Goal: Complete application form

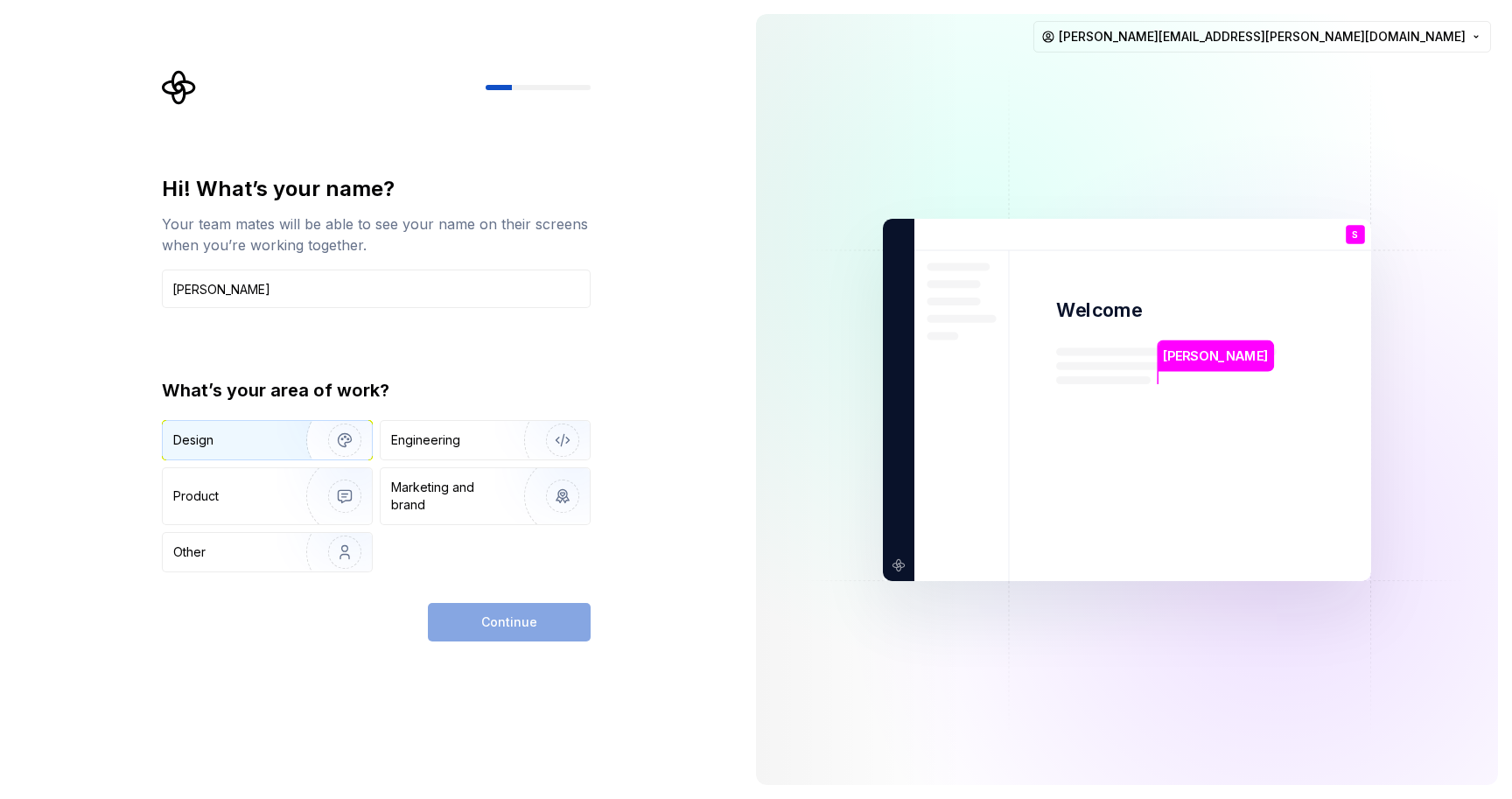
type input "[PERSON_NAME]"
click at [261, 437] on div "Design" at bounding box center [228, 440] width 110 height 18
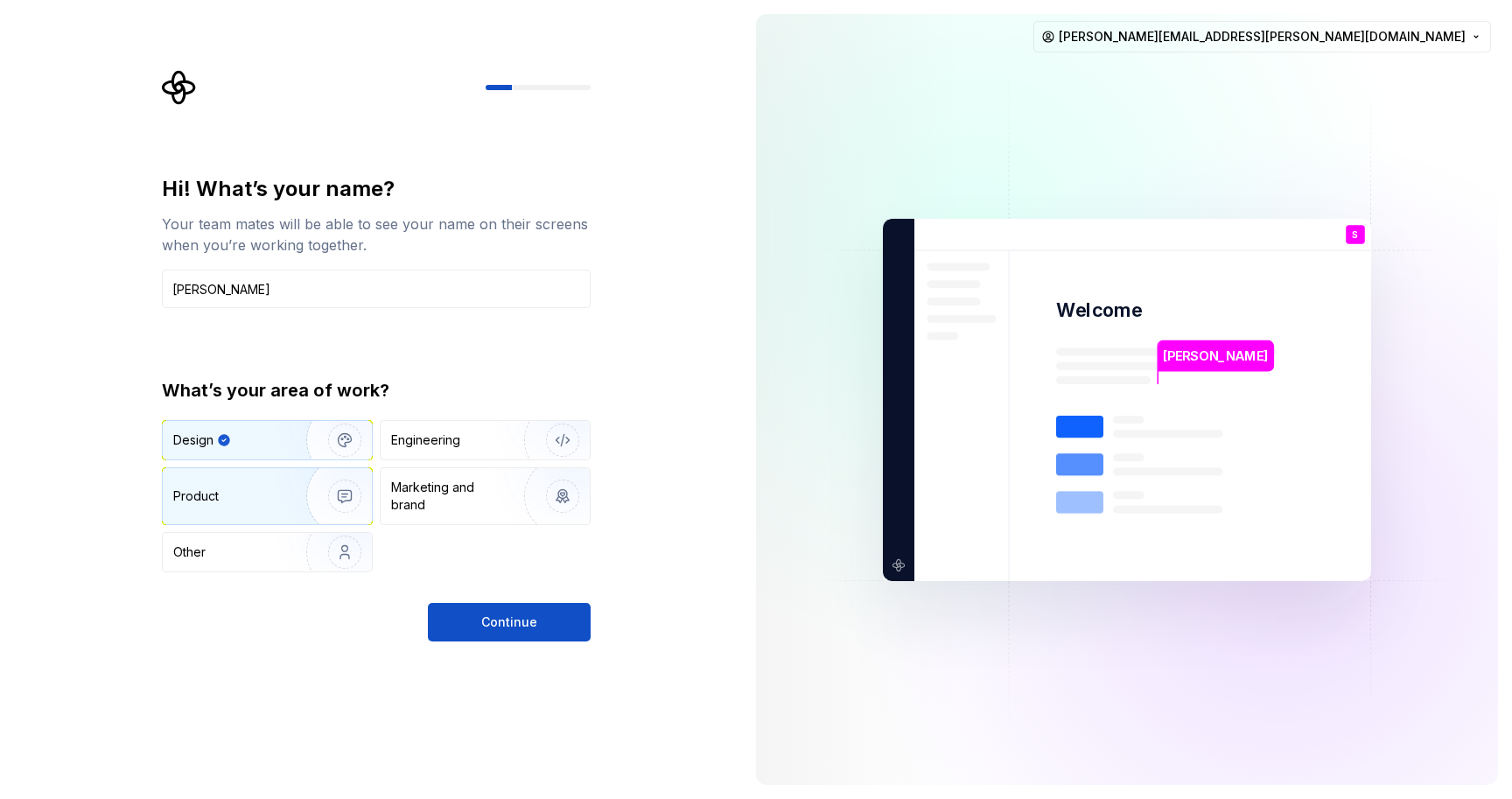
click at [255, 488] on div "Product" at bounding box center [231, 497] width 115 height 18
click at [290, 446] on img "button" at bounding box center [333, 439] width 112 height 117
click at [559, 613] on button "Continue" at bounding box center [509, 622] width 163 height 38
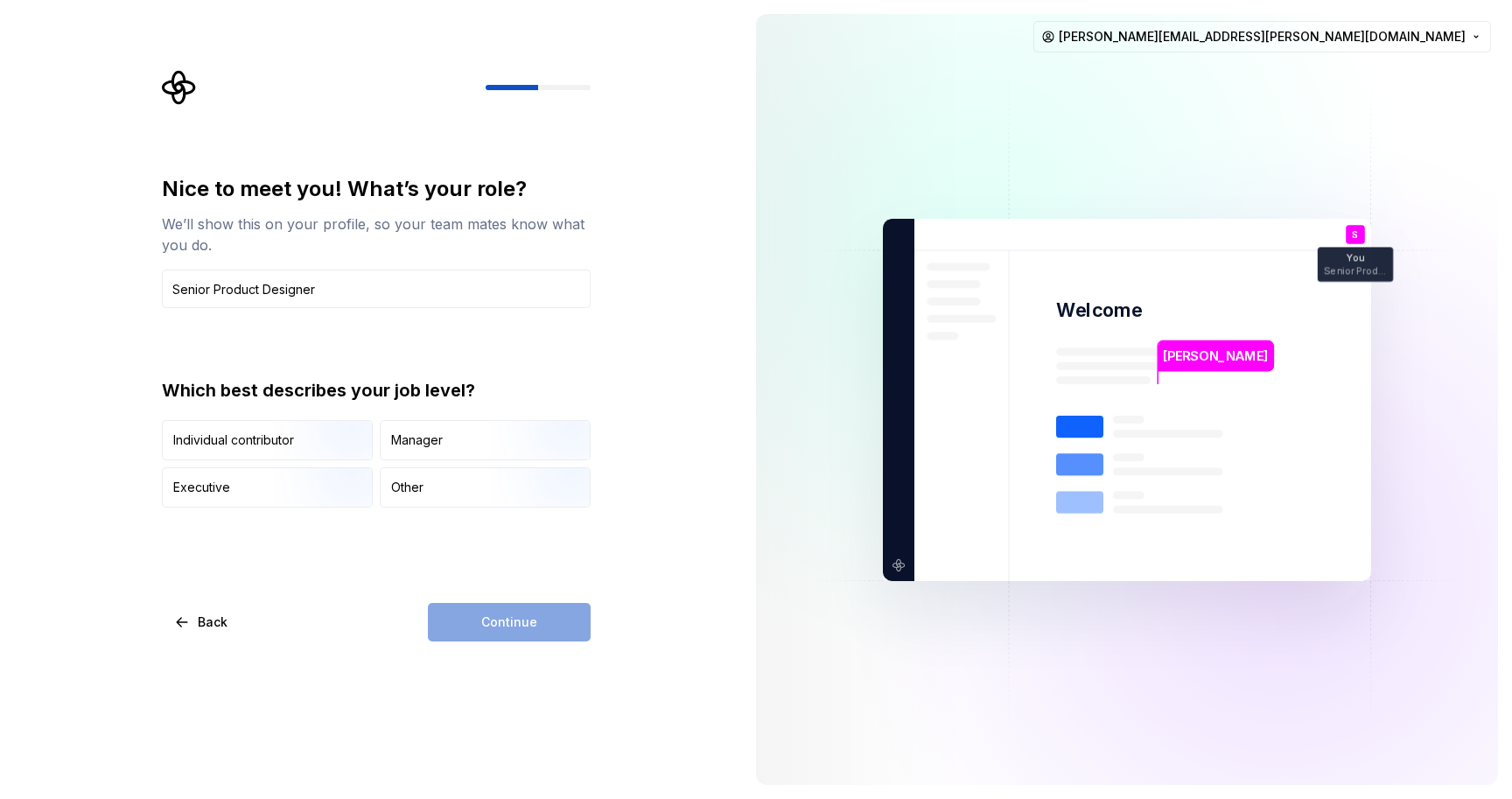
type input "Senior Product Designer"
click at [665, 533] on div "Nice to meet you! What’s your role? We’ll show this on your profile, so your te…" at bounding box center [371, 399] width 742 height 799
click at [333, 442] on img "button" at bounding box center [329, 462] width 112 height 117
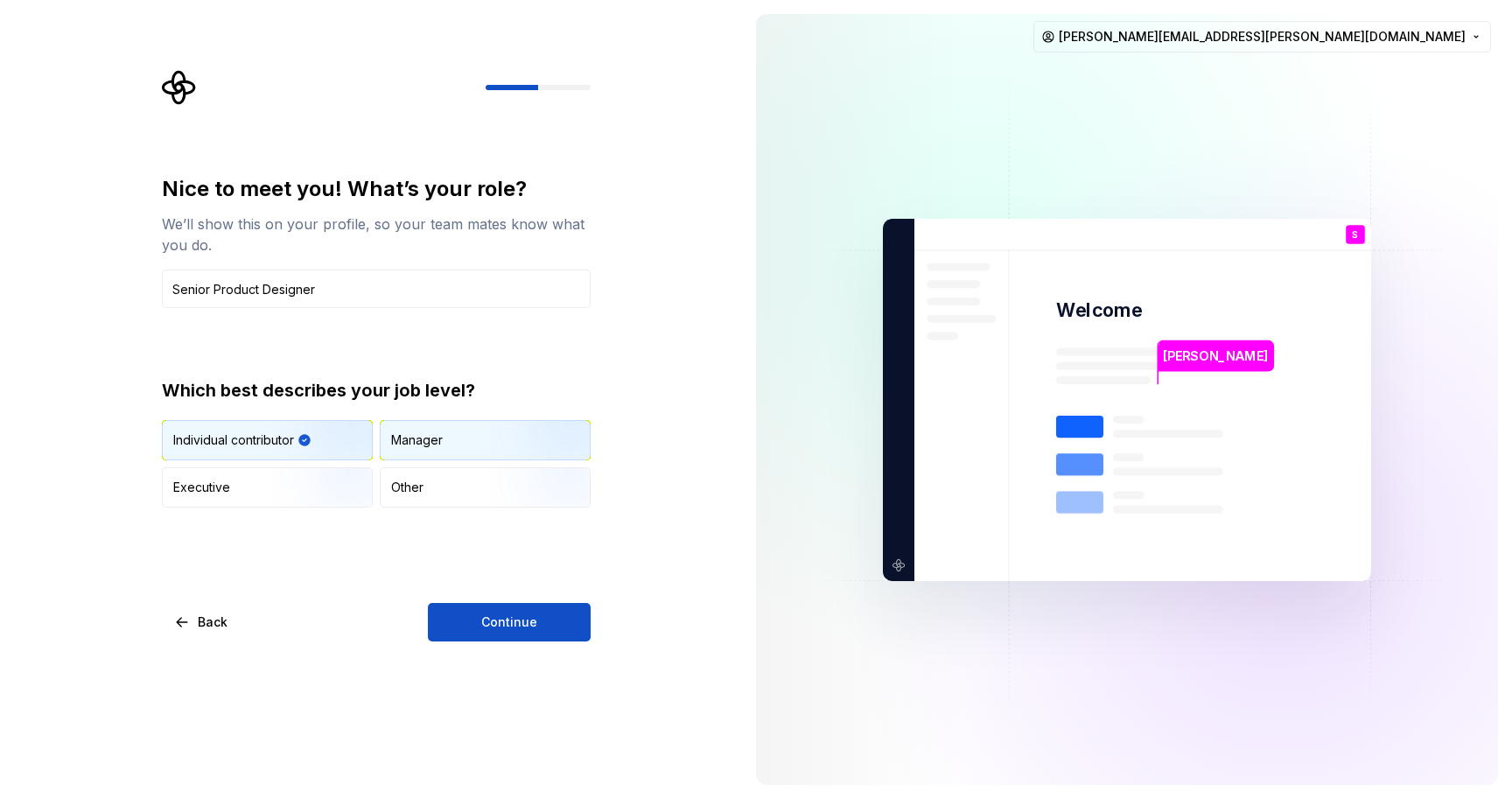
click at [506, 458] on img "button" at bounding box center [547, 462] width 112 height 117
click at [279, 439] on img "button" at bounding box center [329, 462] width 112 height 117
click at [511, 614] on span "Continue" at bounding box center [509, 622] width 56 height 18
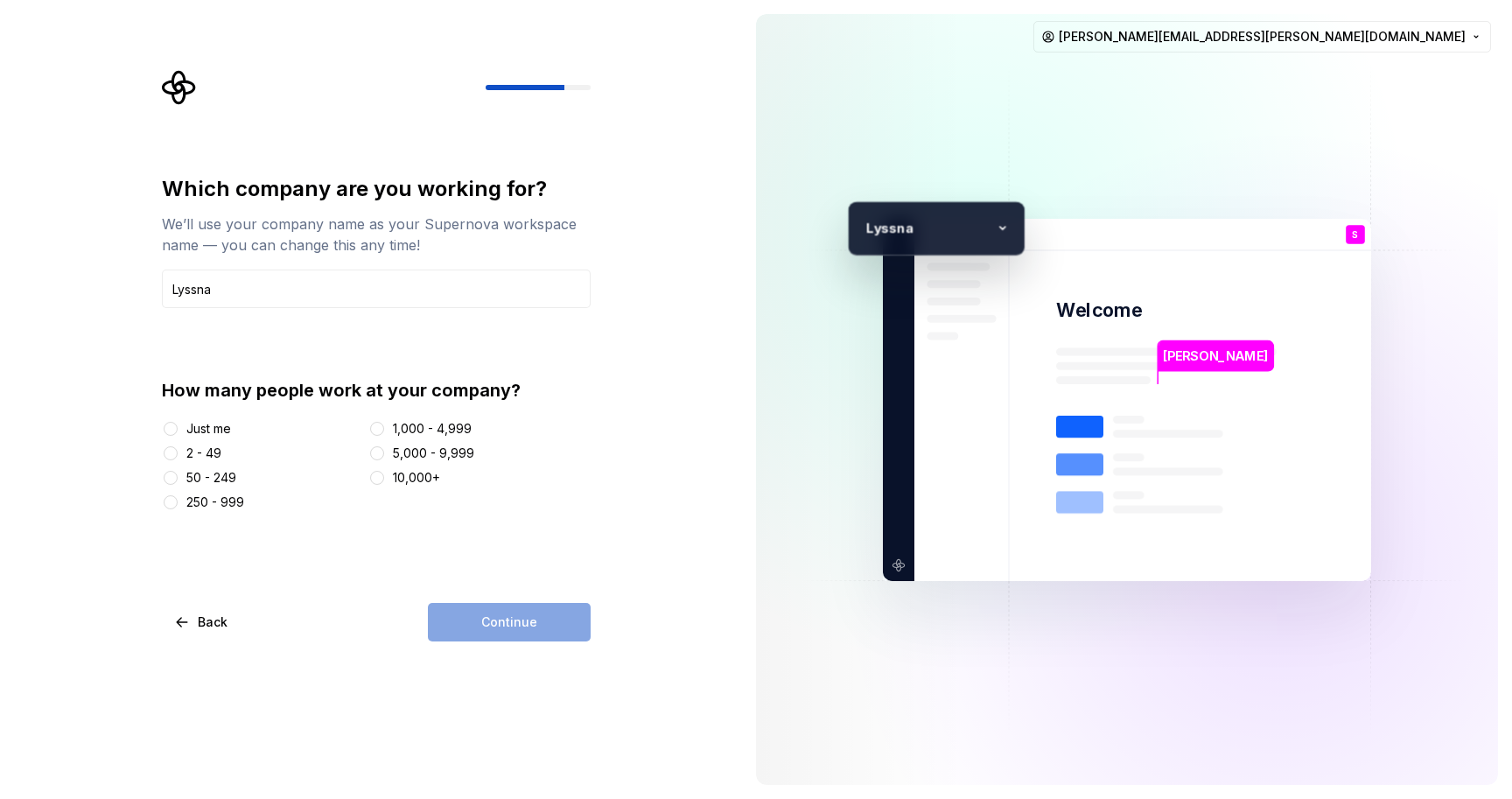
type input "Lyssna"
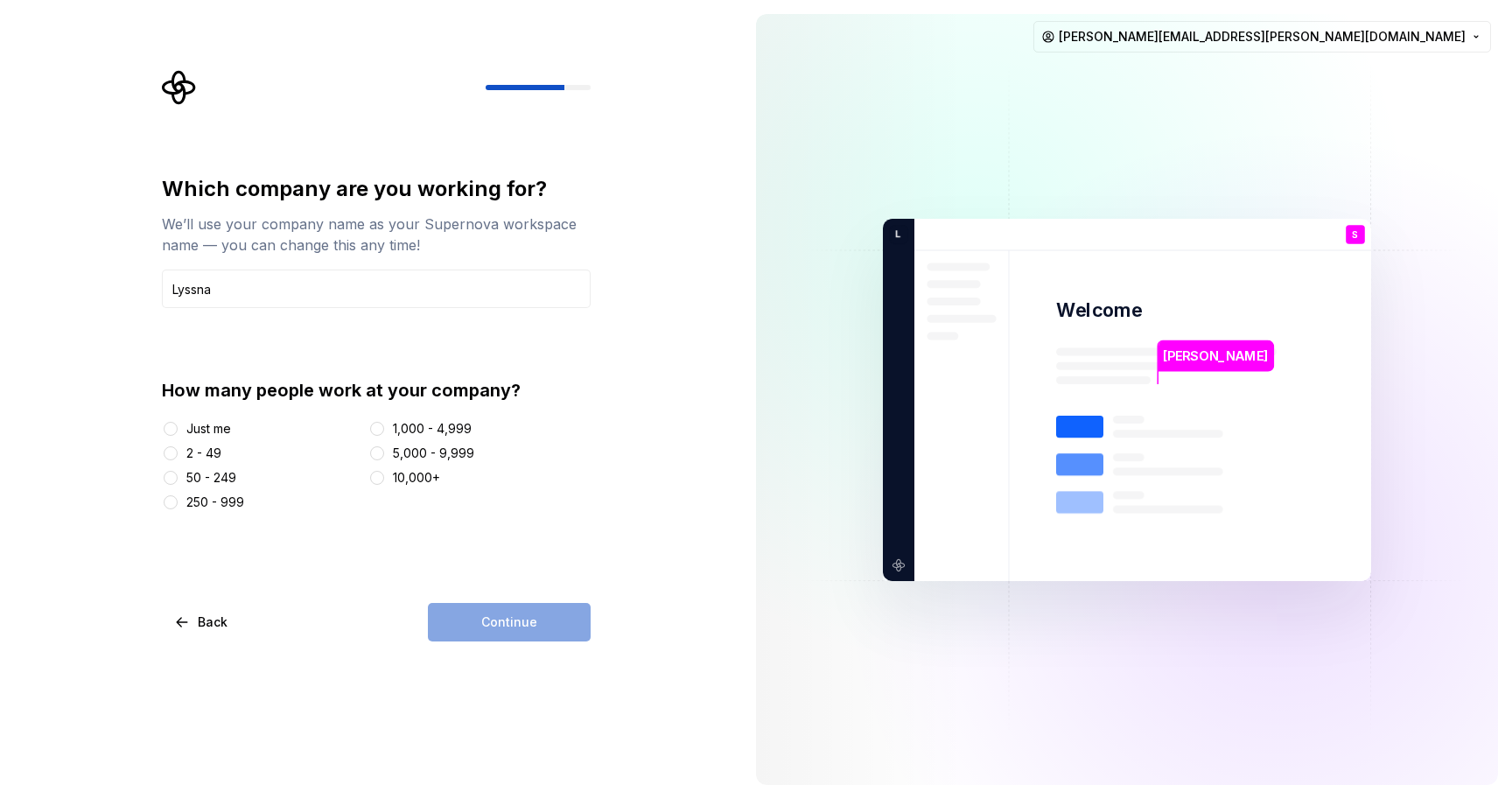
click at [577, 443] on div "Just me 2 - 49 50 - 249 250 - 999 1,000 - 4,999 5,000 - 9,999 10,000+" at bounding box center [376, 465] width 429 height 91
click at [175, 450] on button "2 - 49" at bounding box center [171, 454] width 14 height 14
click at [689, 527] on div "Which company are you working for? We’ll use your company name as your Supernov…" at bounding box center [371, 399] width 742 height 799
drag, startPoint x: 539, startPoint y: 609, endPoint x: 703, endPoint y: 581, distance: 166.4
click at [540, 609] on button "Continue" at bounding box center [509, 622] width 163 height 38
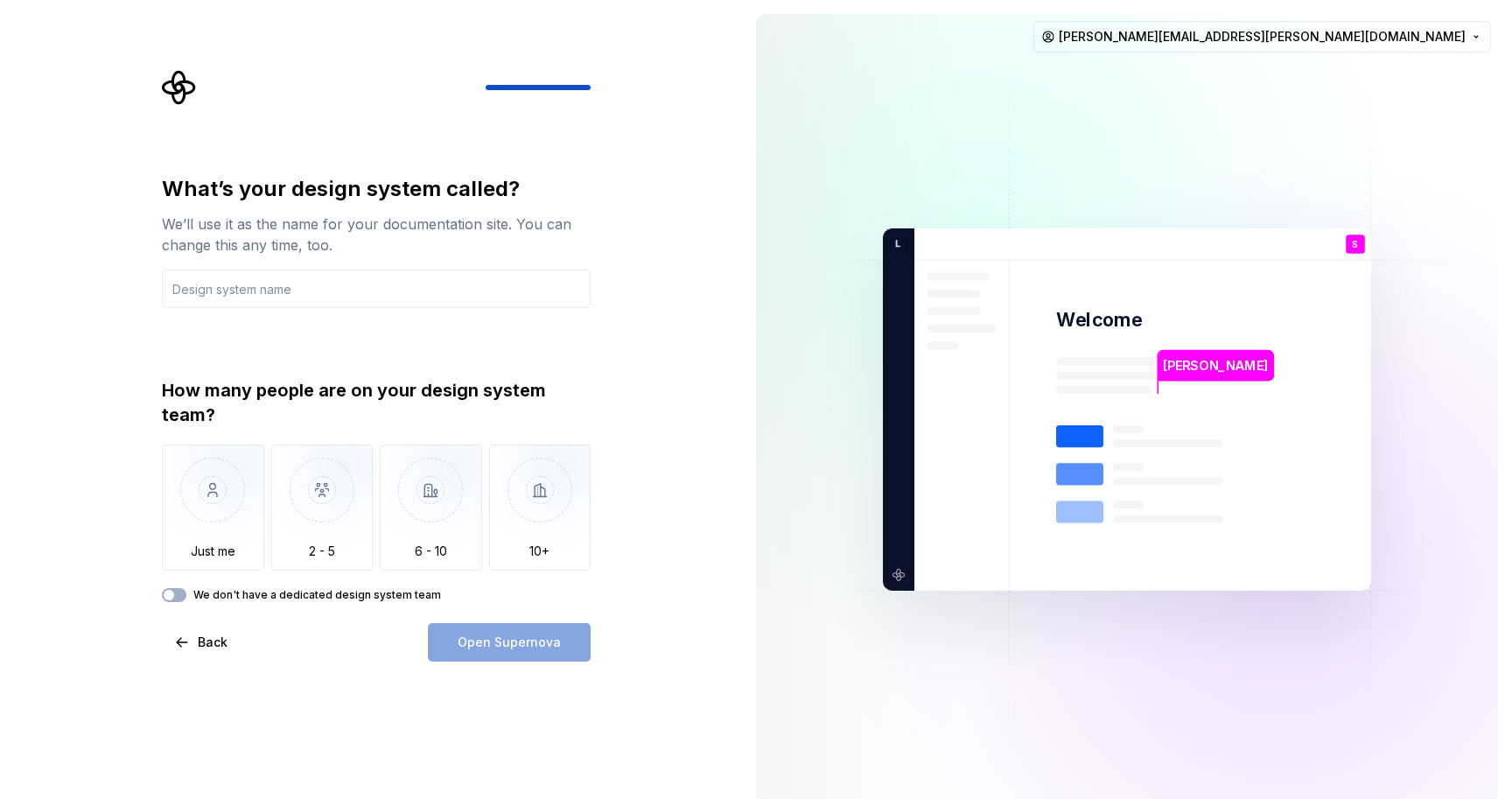
click at [655, 367] on div "What’s your design system called? We’ll use it as the name for your documentati…" at bounding box center [371, 409] width 742 height 819
click at [353, 482] on img "button" at bounding box center [322, 503] width 102 height 117
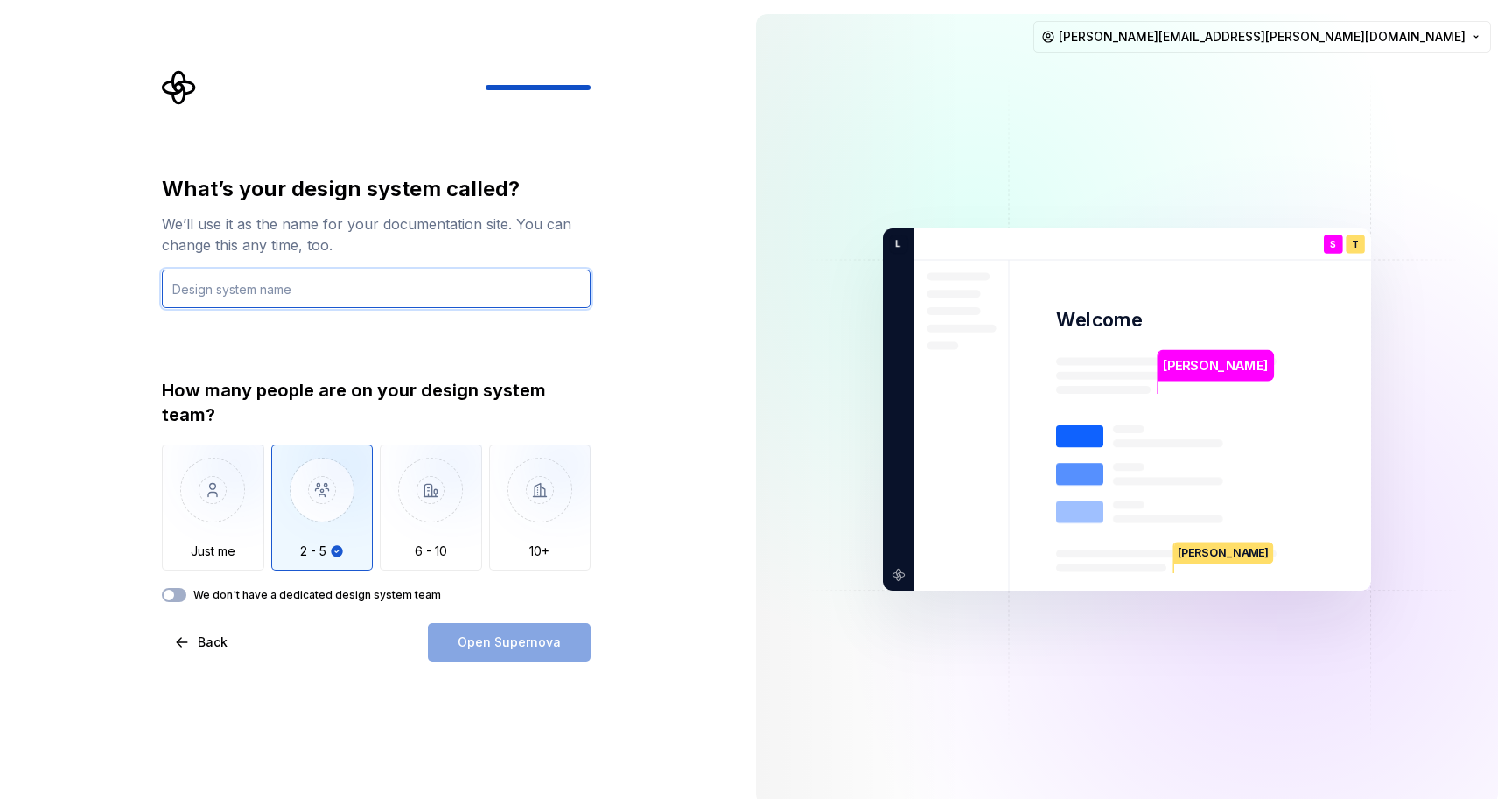
click at [330, 295] on input "text" at bounding box center [376, 288] width 429 height 38
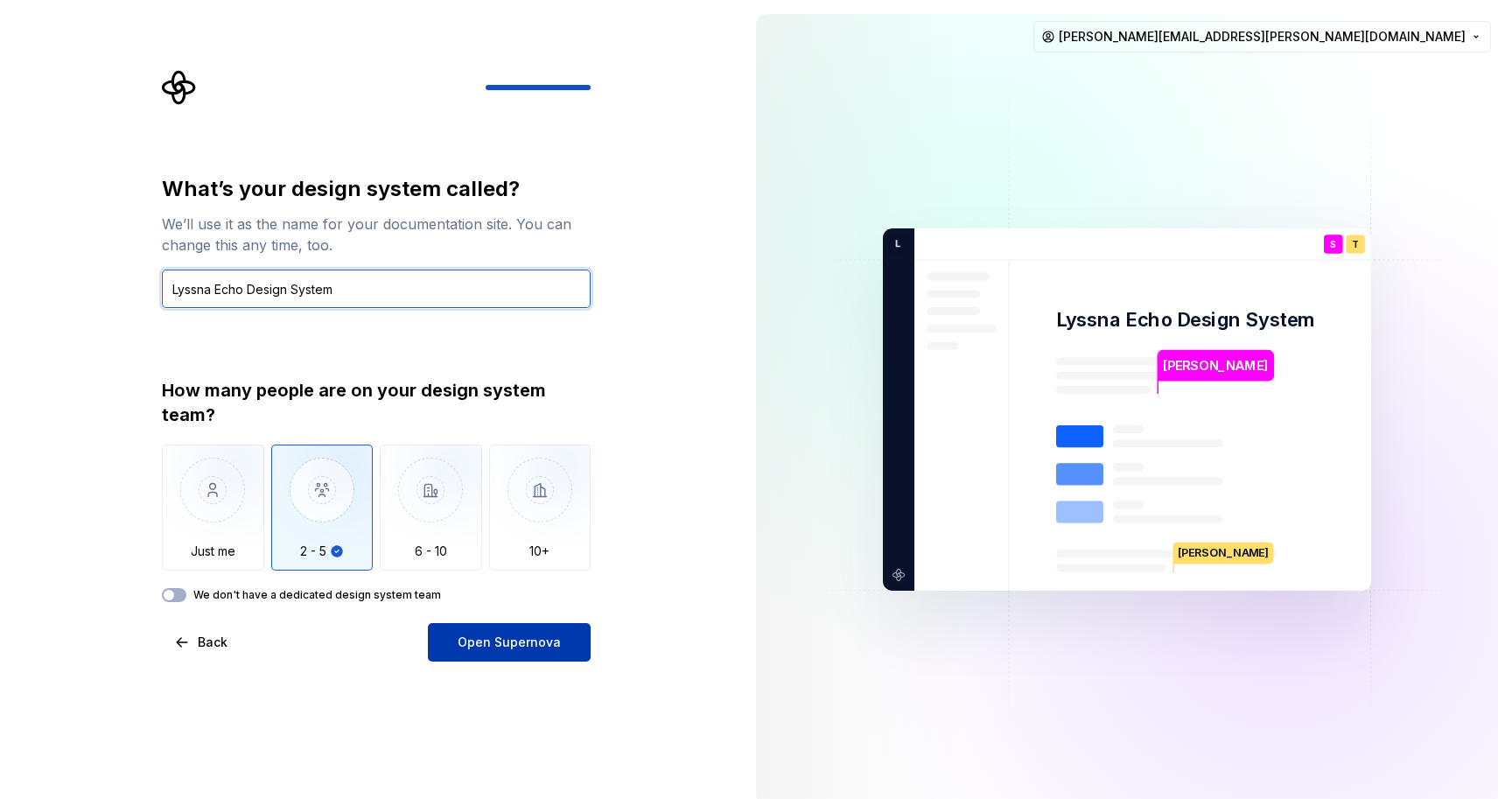
type input "Lyssna Echo Design System"
click at [496, 641] on span "Open Supernova" at bounding box center [508, 642] width 103 height 18
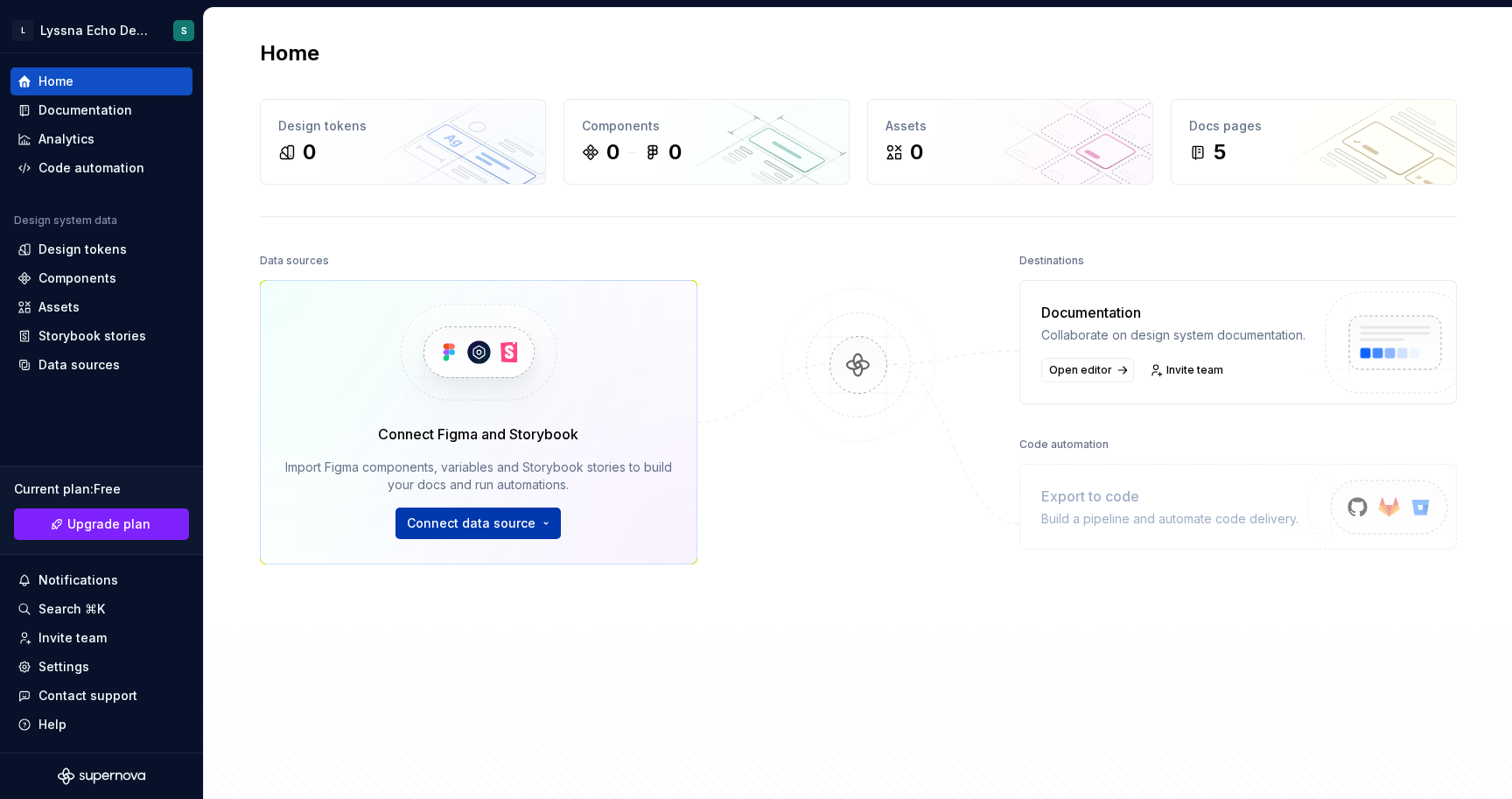
click at [512, 523] on html "L Lyssna Echo Design System S Home Documentation Analytics Code automation Desi…" at bounding box center [756, 399] width 1512 height 799
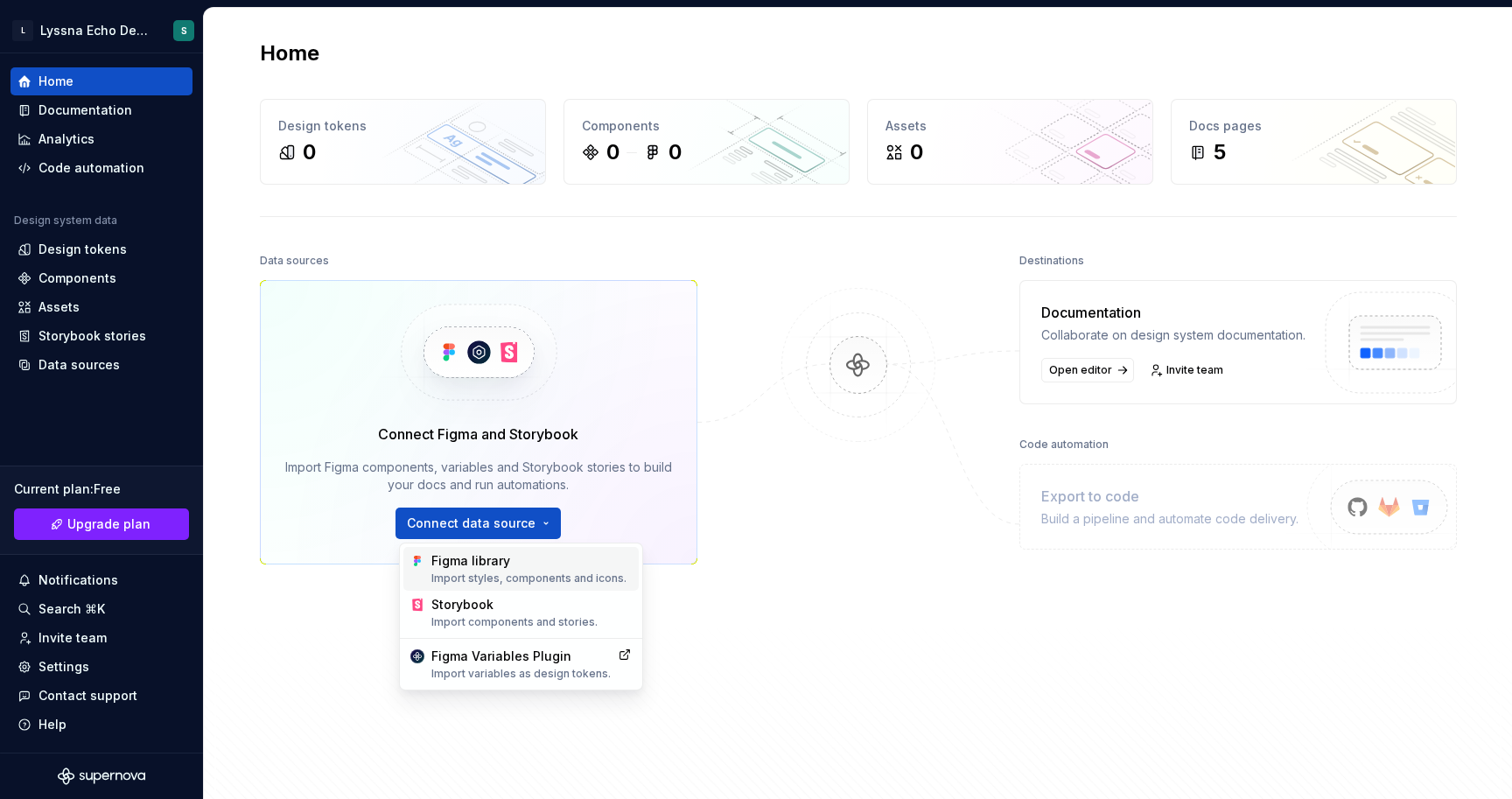
click at [520, 565] on div "Figma library Import styles, components and icons." at bounding box center [532, 568] width 201 height 33
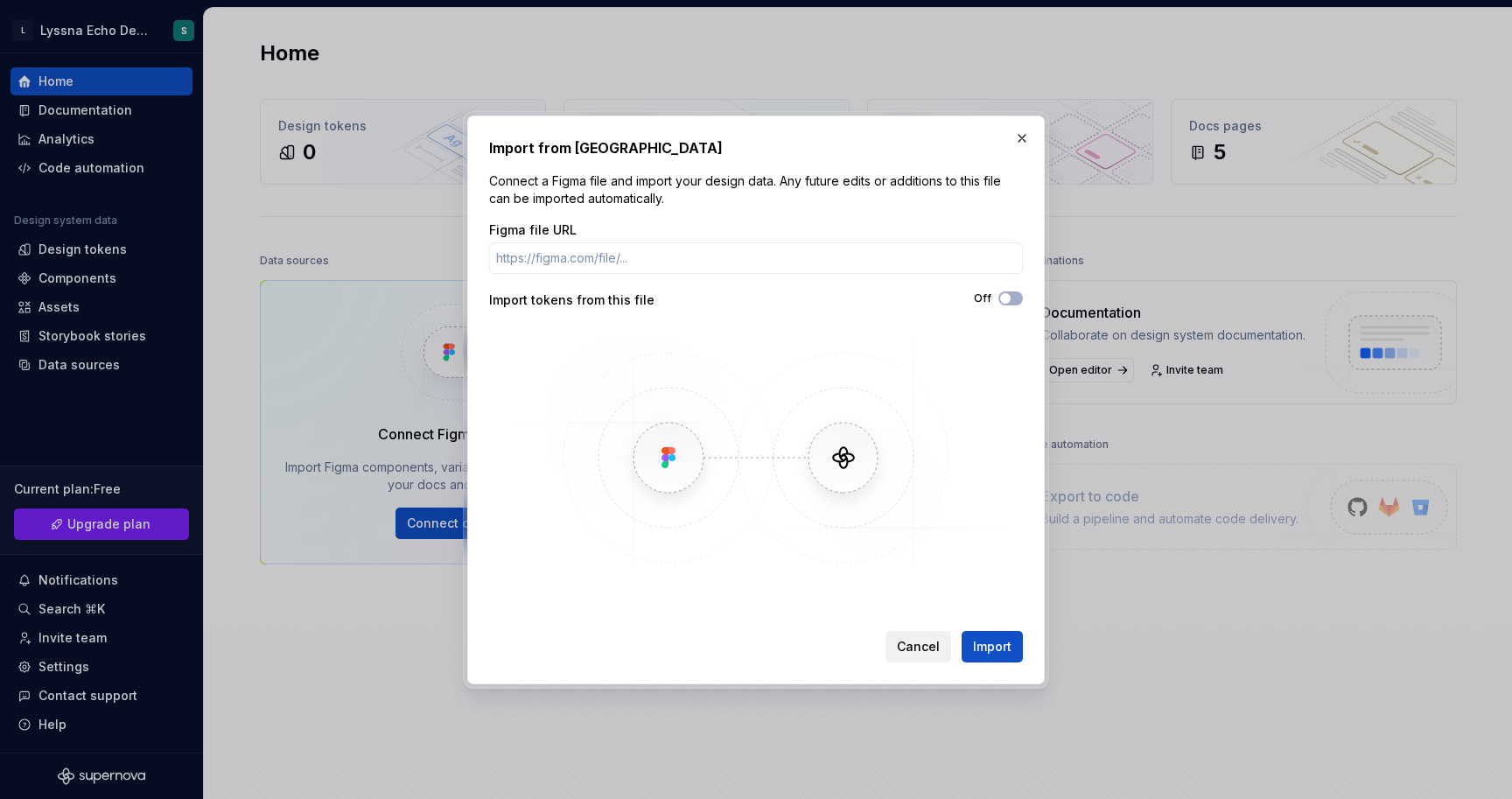
click at [908, 647] on span "Cancel" at bounding box center [918, 647] width 43 height 18
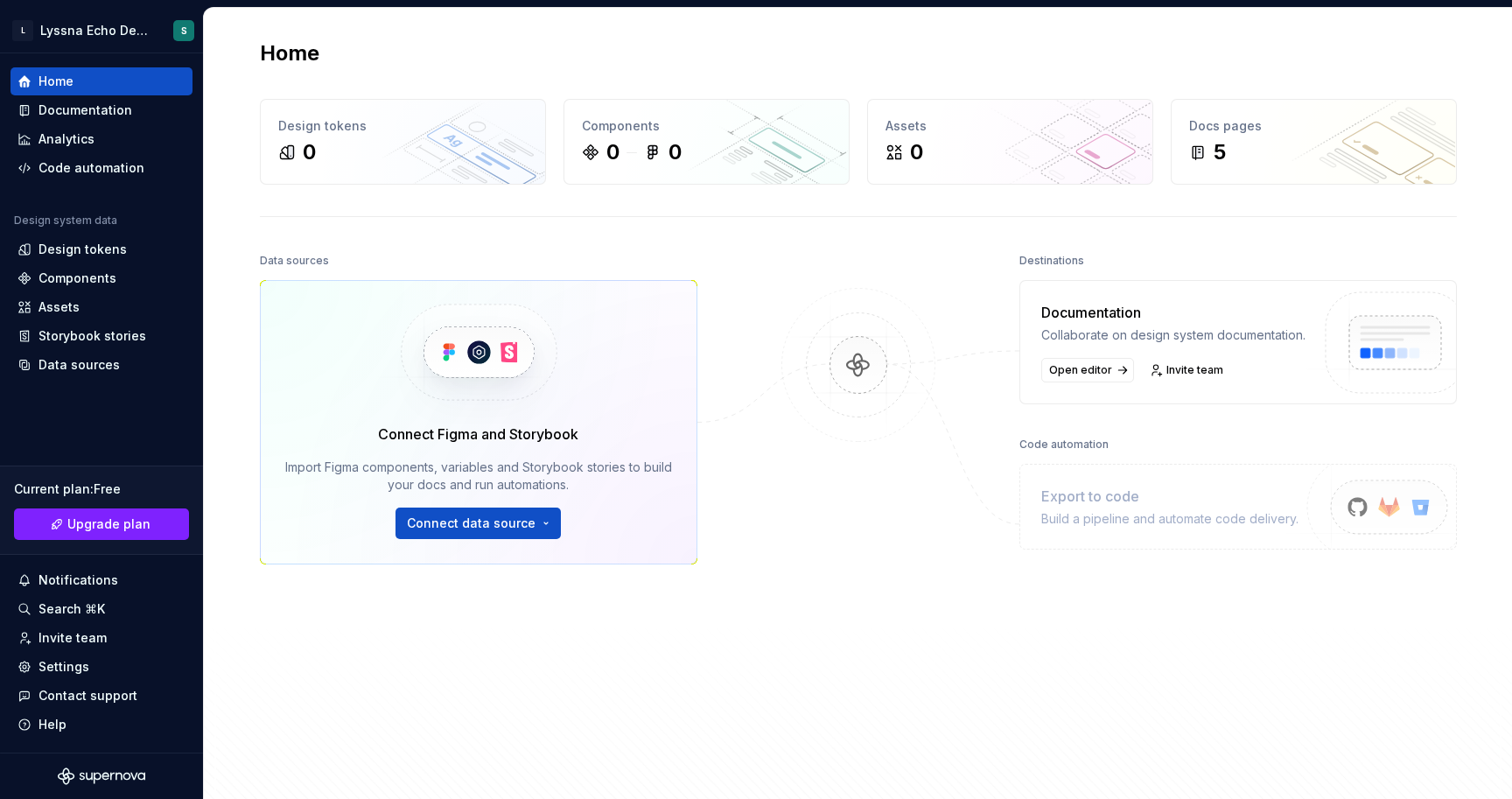
click at [910, 561] on div at bounding box center [859, 489] width 175 height 480
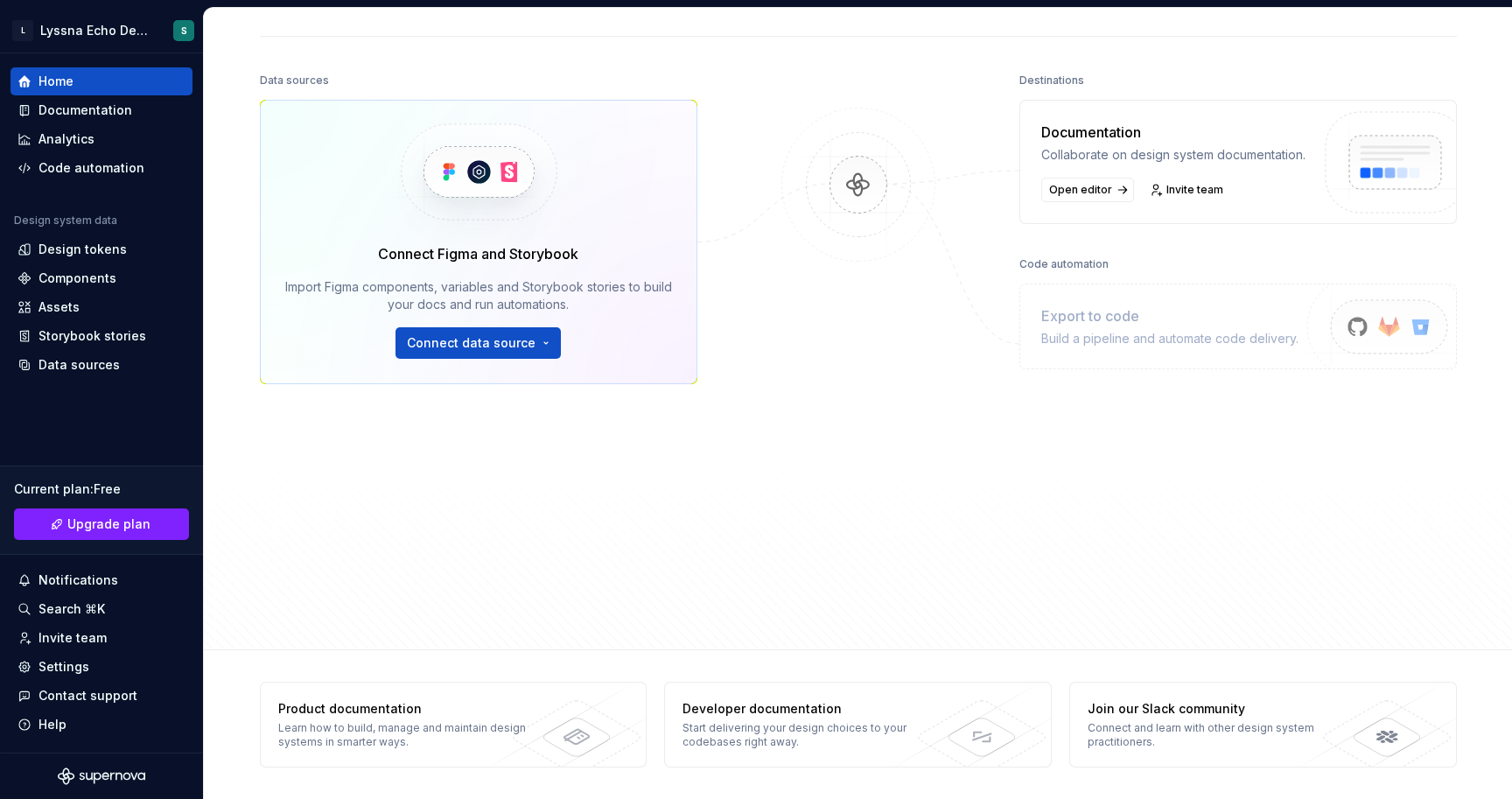
click at [816, 300] on div at bounding box center [859, 308] width 175 height 480
click at [875, 233] on img at bounding box center [859, 202] width 170 height 190
